Goal: Entertainment & Leisure: Consume media (video, audio)

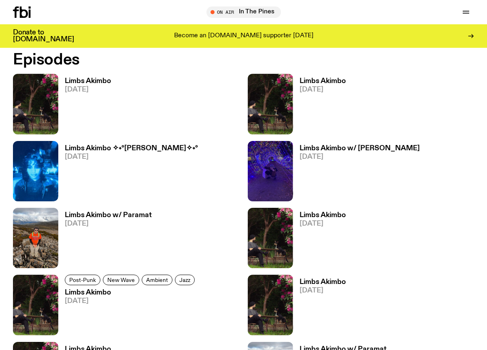
scroll to position [464, 0]
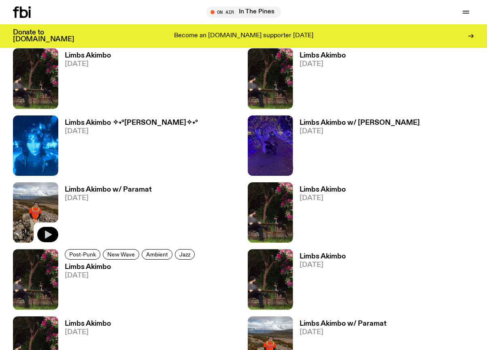
click at [53, 235] on button "button" at bounding box center [47, 234] width 21 height 15
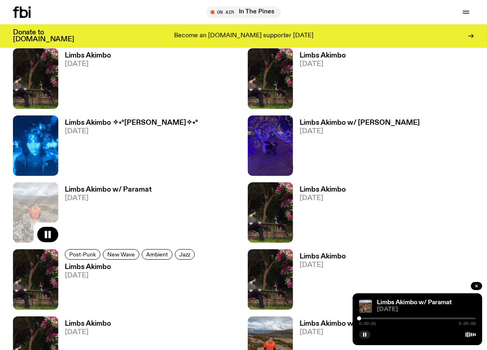
click at [99, 191] on h3 "Limbs Akimbo w/ Paramat" at bounding box center [108, 189] width 87 height 7
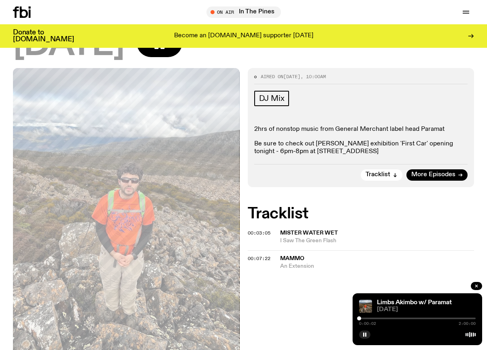
scroll to position [108, 0]
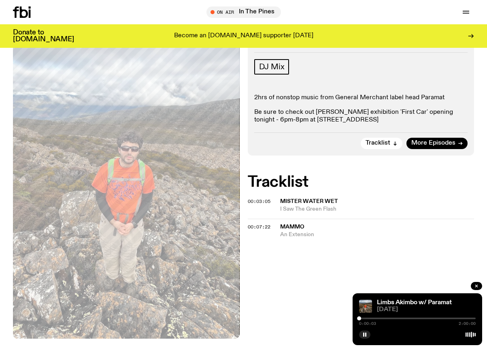
click at [367, 319] on div "0:00:03 2:00:00" at bounding box center [417, 321] width 117 height 10
click at [364, 318] on div at bounding box center [364, 318] width 4 height 4
drag, startPoint x: 366, startPoint y: 319, endPoint x: 389, endPoint y: 316, distance: 23.6
click at [387, 316] on div at bounding box center [384, 318] width 4 height 4
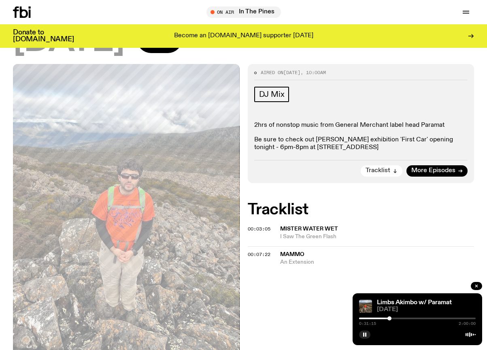
click at [392, 166] on button "Tracklist" at bounding box center [382, 170] width 42 height 11
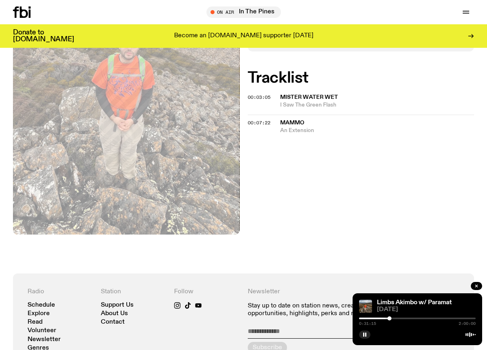
scroll to position [235, 0]
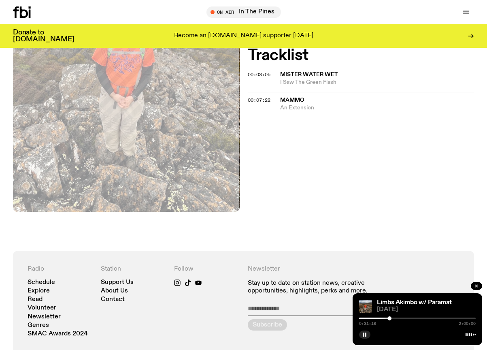
click at [400, 319] on div "0:31:18 2:00:00" at bounding box center [417, 321] width 117 height 10
click at [394, 317] on div at bounding box center [394, 318] width 4 height 4
drag, startPoint x: 394, startPoint y: 317, endPoint x: 408, endPoint y: 317, distance: 14.2
click at [408, 317] on div at bounding box center [407, 318] width 4 height 4
click at [427, 319] on div at bounding box center [417, 318] width 117 height 2
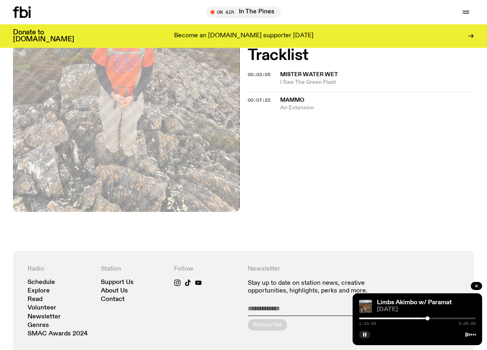
click at [439, 316] on div "1:10:29 2:00:00" at bounding box center [417, 321] width 117 height 10
click at [439, 318] on div at bounding box center [417, 318] width 117 height 2
